Goal: Transaction & Acquisition: Book appointment/travel/reservation

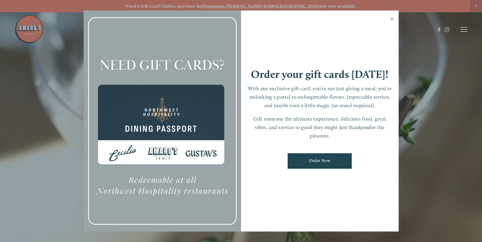
click at [392, 19] on link "Close" at bounding box center [392, 19] width 11 height 16
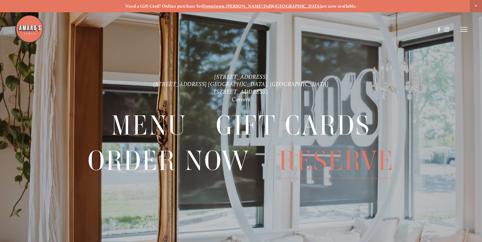
click at [327, 159] on span "Reserve" at bounding box center [337, 160] width 116 height 35
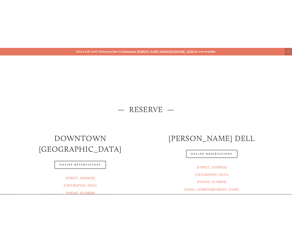
scroll to position [58, 0]
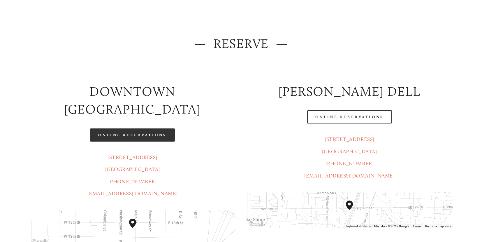
click at [132, 128] on link "Online Reservations" at bounding box center [132, 134] width 85 height 13
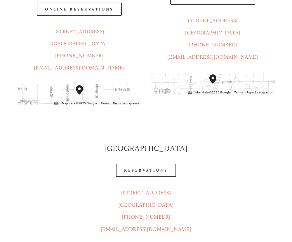
scroll to position [146, 0]
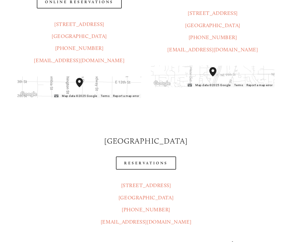
click at [81, 78] on img "Amaro's Table 1220 Main Street vancouver, United States" at bounding box center [79, 82] width 7 height 9
